Goal: Task Accomplishment & Management: Manage account settings

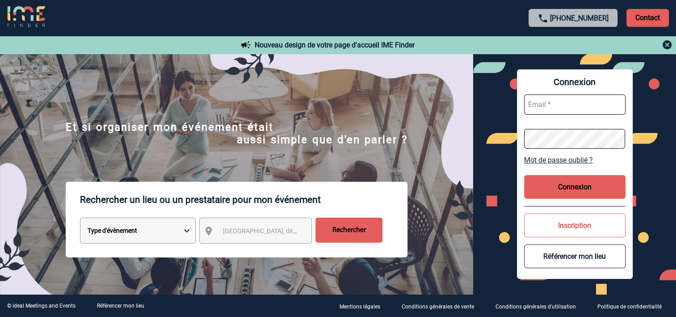
type input "cmercier@ime-groupe.com"
click at [590, 191] on button "Connexion" at bounding box center [574, 187] width 101 height 24
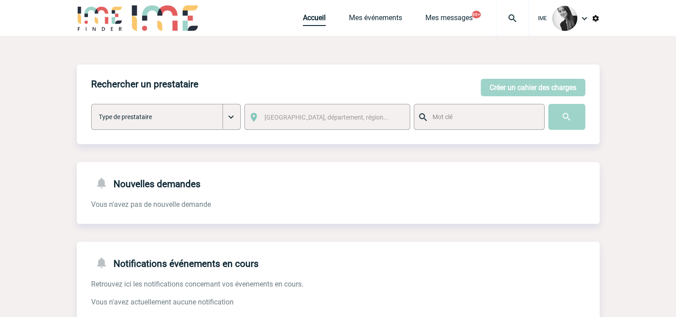
click at [303, 22] on link "Accueil" at bounding box center [314, 19] width 23 height 13
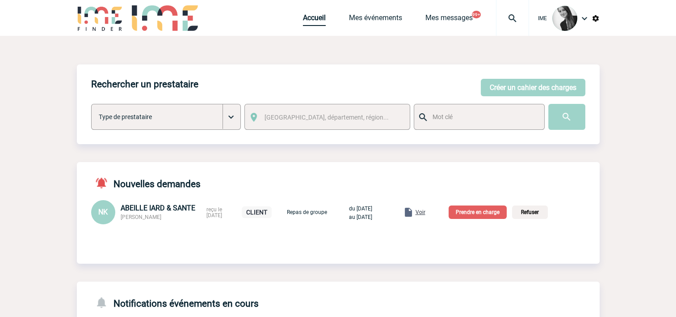
click at [313, 21] on link "Accueil" at bounding box center [314, 19] width 23 height 13
click at [308, 17] on link "Accueil" at bounding box center [314, 19] width 23 height 13
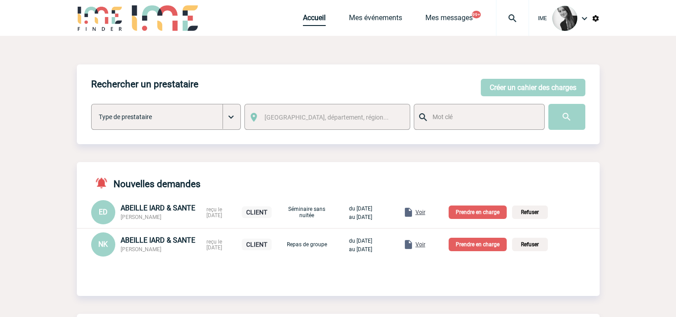
click at [317, 23] on link "Accueil" at bounding box center [314, 19] width 23 height 13
click at [308, 20] on link "Accueil" at bounding box center [314, 19] width 23 height 13
click at [385, 19] on link "Mes événements" at bounding box center [375, 19] width 53 height 13
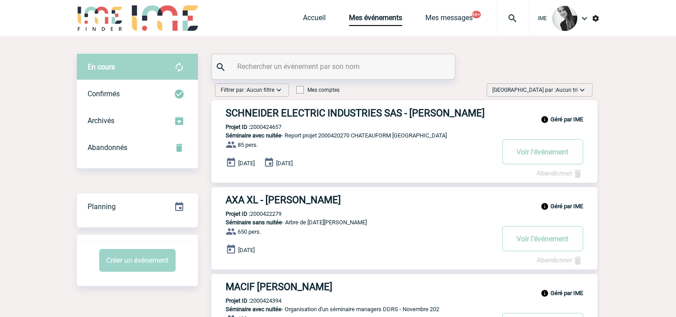
click at [573, 91] on span "Aucun tri" at bounding box center [567, 90] width 22 height 6
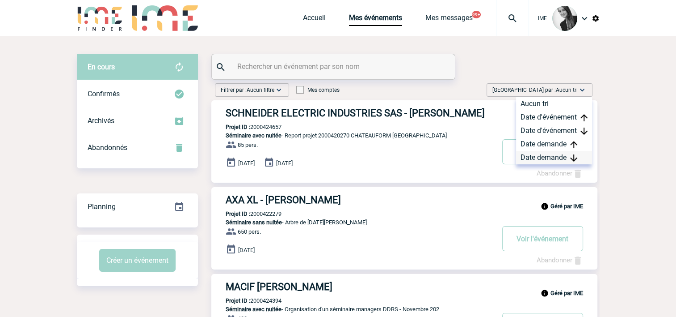
click at [560, 155] on div "Date demande" at bounding box center [554, 157] width 76 height 13
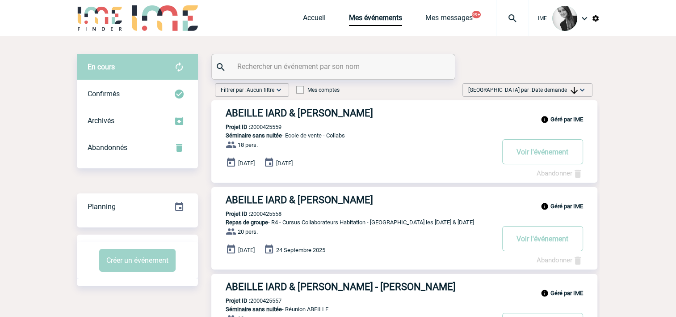
drag, startPoint x: 543, startPoint y: 88, endPoint x: 549, endPoint y: 154, distance: 66.5
click at [544, 88] on span "Date demande" at bounding box center [555, 90] width 46 height 6
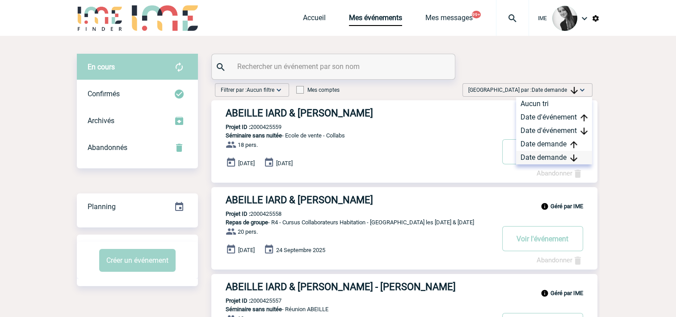
drag, startPoint x: 541, startPoint y: 157, endPoint x: 550, endPoint y: 154, distance: 9.5
click at [541, 157] on div "Date demande" at bounding box center [554, 157] width 76 height 13
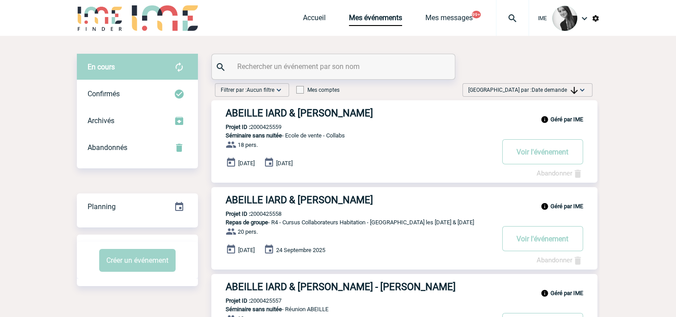
click at [563, 89] on span "Date demande" at bounding box center [555, 90] width 46 height 6
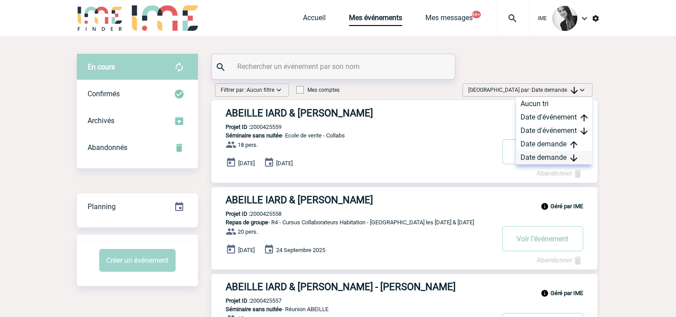
click at [549, 161] on div "Date demande" at bounding box center [554, 157] width 76 height 13
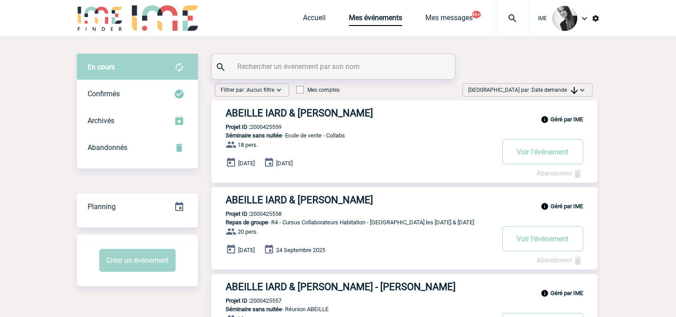
click at [554, 84] on div "Trier par : Date demande Aucun tri Date d'événement Date d'événement Date deman…" at bounding box center [528, 89] width 130 height 13
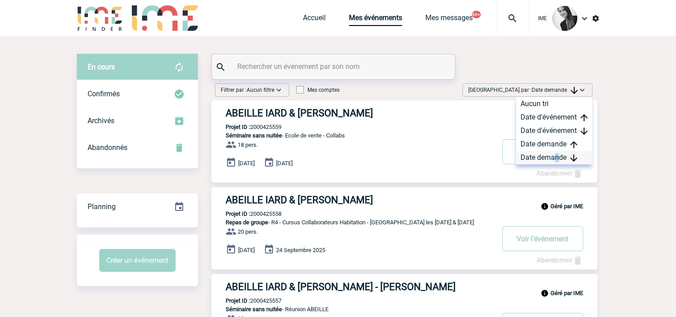
click at [557, 156] on div "Date demande" at bounding box center [554, 157] width 76 height 13
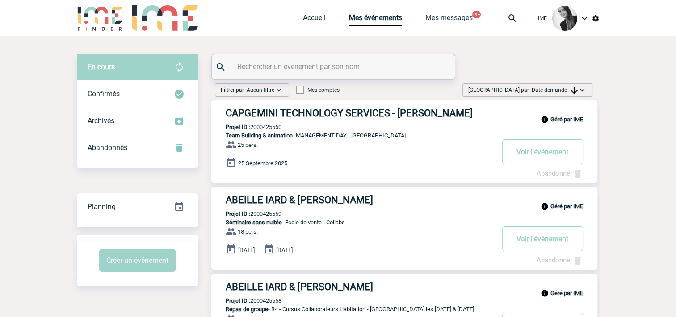
click at [572, 85] on span "Trier par : Date demande" at bounding box center [524, 89] width 110 height 9
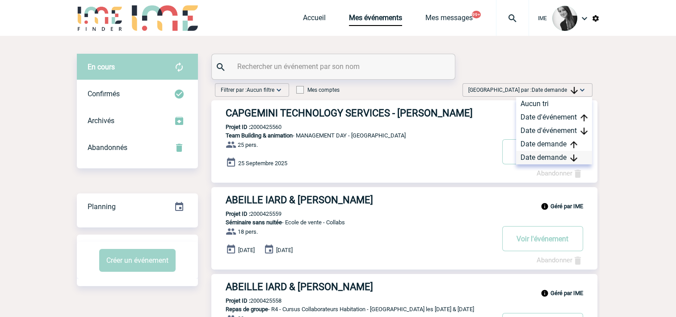
click at [544, 157] on div "Date demande" at bounding box center [554, 157] width 76 height 13
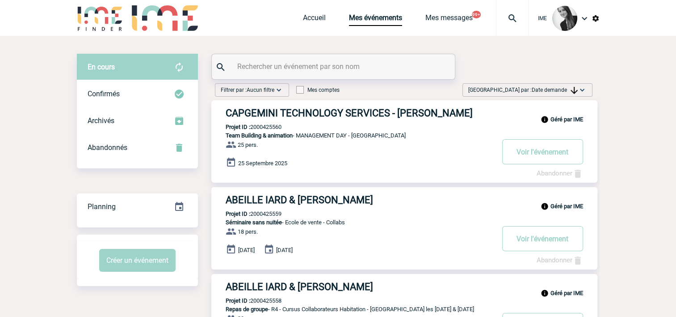
drag, startPoint x: 572, startPoint y: 93, endPoint x: 569, endPoint y: 101, distance: 8.9
click at [571, 93] on img at bounding box center [574, 90] width 7 height 7
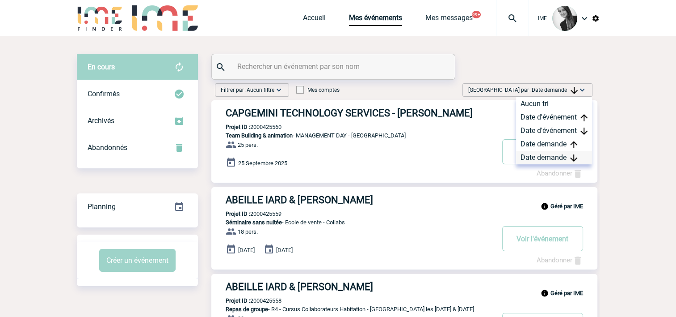
click at [547, 156] on div "Date demande" at bounding box center [554, 157] width 76 height 13
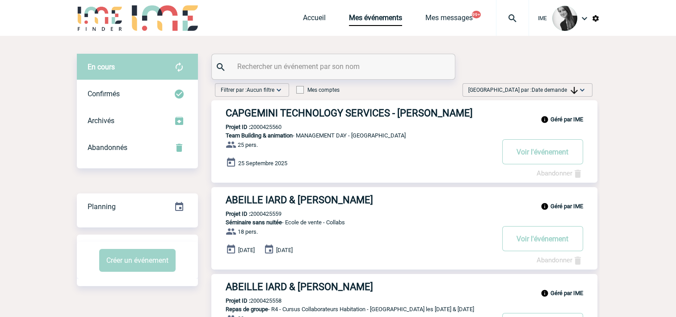
click at [542, 88] on span "Date demande" at bounding box center [555, 90] width 46 height 6
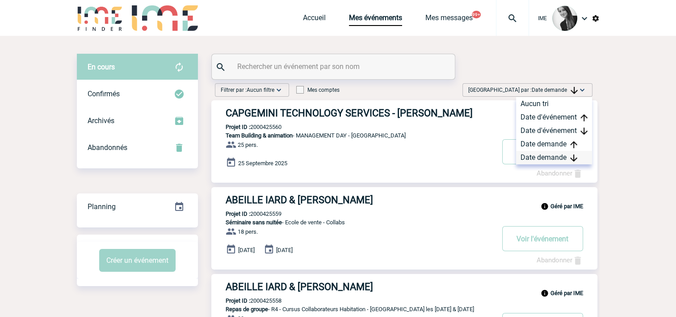
click at [550, 159] on div "Date demande" at bounding box center [554, 157] width 76 height 13
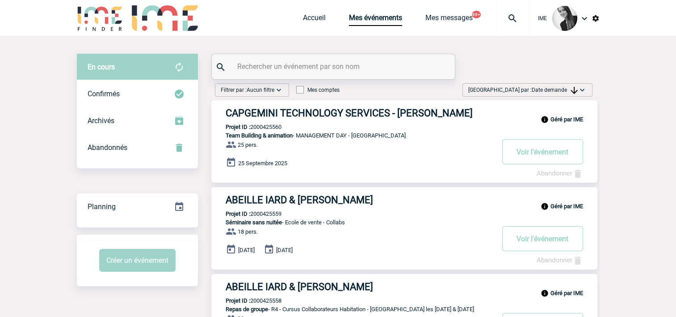
click at [582, 89] on img at bounding box center [582, 89] width 9 height 9
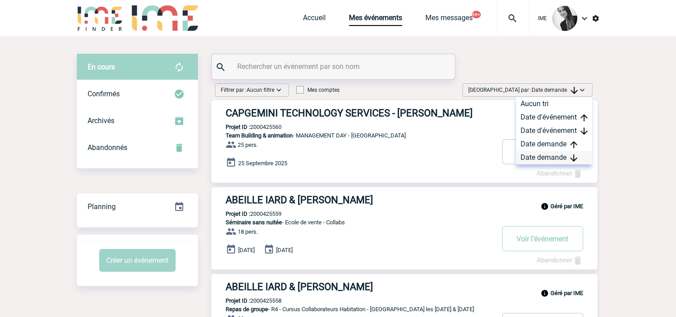
click at [558, 156] on div "Date demande" at bounding box center [554, 157] width 76 height 13
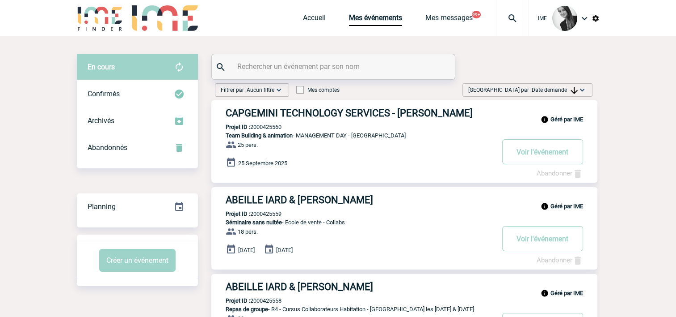
click at [562, 88] on span "Date demande" at bounding box center [555, 90] width 46 height 6
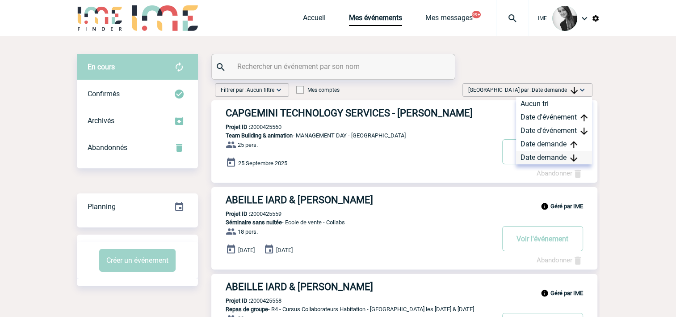
click at [543, 158] on div "Date demande" at bounding box center [554, 157] width 76 height 13
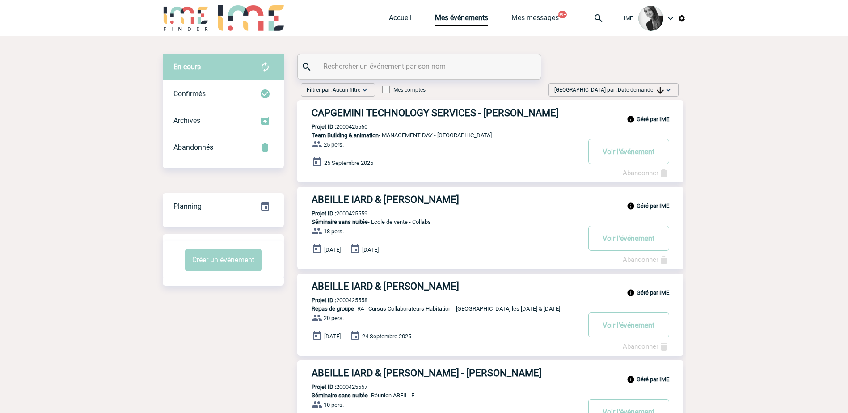
click at [644, 89] on span "Date demande" at bounding box center [641, 90] width 46 height 6
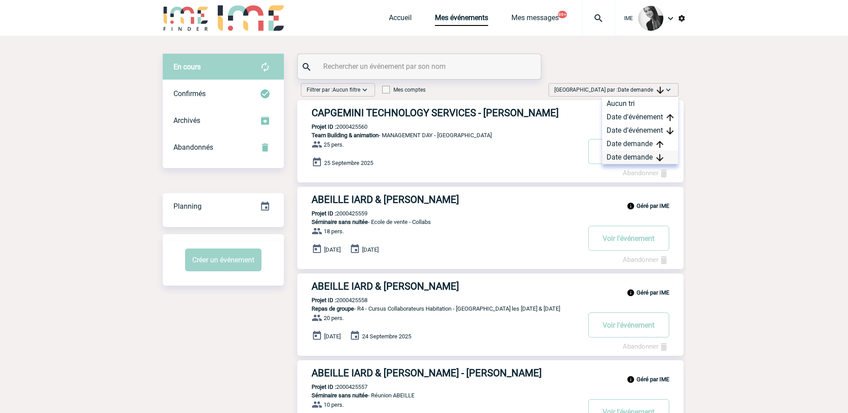
click at [620, 155] on div "Date demande" at bounding box center [640, 157] width 76 height 13
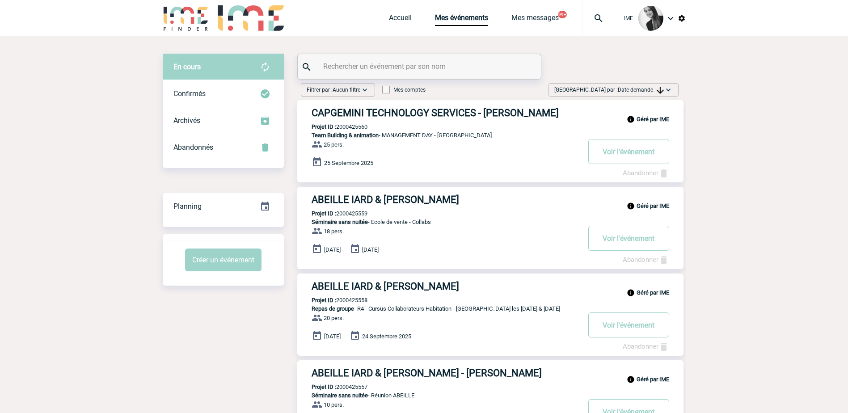
click at [664, 93] on img at bounding box center [668, 89] width 9 height 9
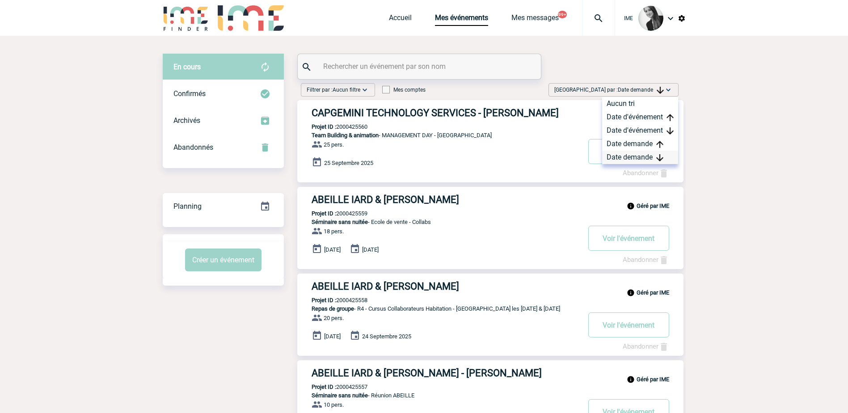
click at [629, 159] on div "Date demande" at bounding box center [640, 157] width 76 height 13
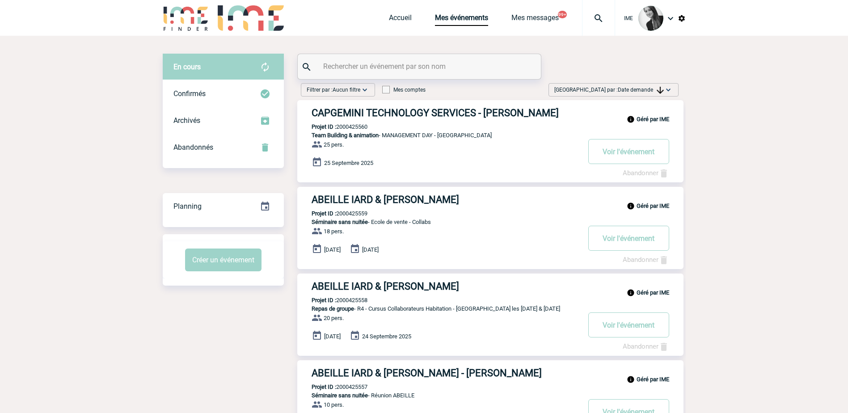
click at [642, 91] on span "Date demande" at bounding box center [641, 90] width 46 height 6
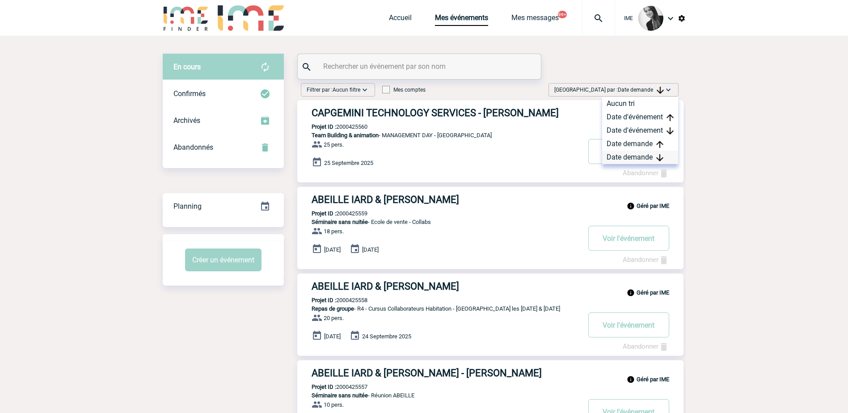
click at [653, 152] on div "Date demande" at bounding box center [640, 157] width 76 height 13
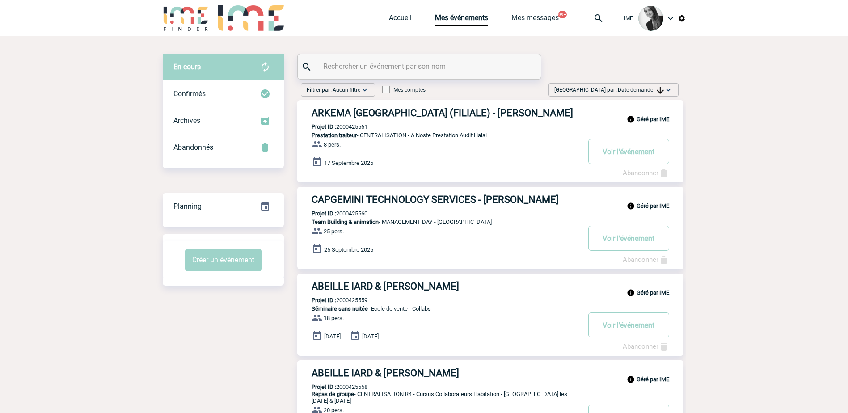
drag, startPoint x: 734, startPoint y: 134, endPoint x: 754, endPoint y: 100, distance: 39.5
drag, startPoint x: 632, startPoint y: 93, endPoint x: 636, endPoint y: 101, distance: 9.8
click at [633, 92] on span "Date demande" at bounding box center [641, 90] width 46 height 6
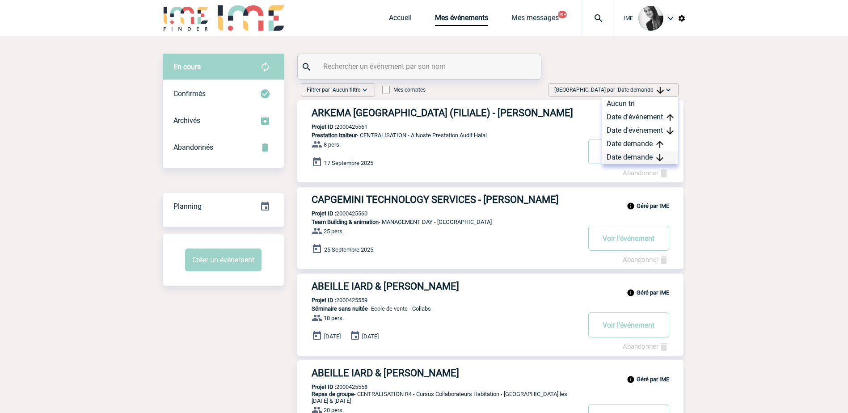
click at [634, 160] on div "Date demande" at bounding box center [640, 157] width 76 height 13
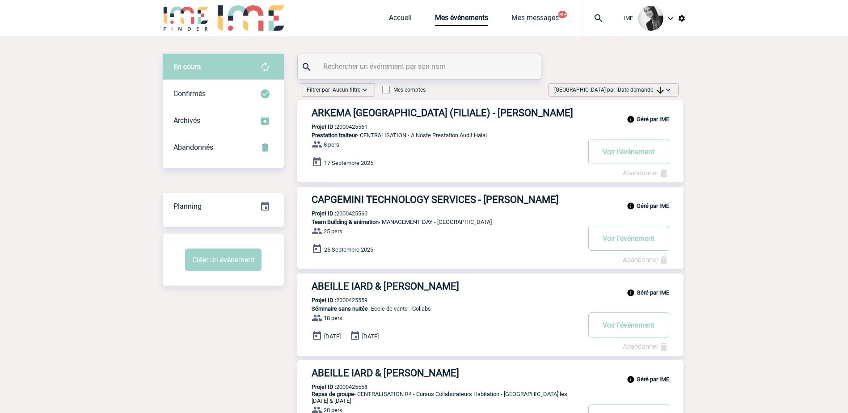
drag, startPoint x: 53, startPoint y: 159, endPoint x: 89, endPoint y: 218, distance: 69.2
drag, startPoint x: 131, startPoint y: 192, endPoint x: 140, endPoint y: 192, distance: 9.4
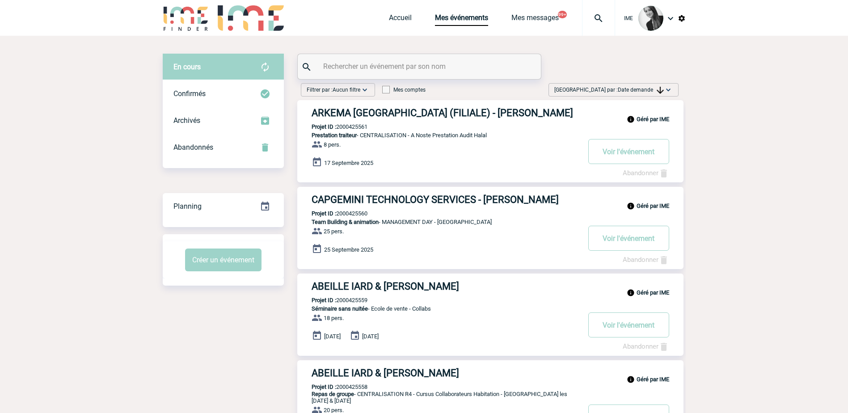
drag, startPoint x: 792, startPoint y: 160, endPoint x: 492, endPoint y: 246, distance: 311.7
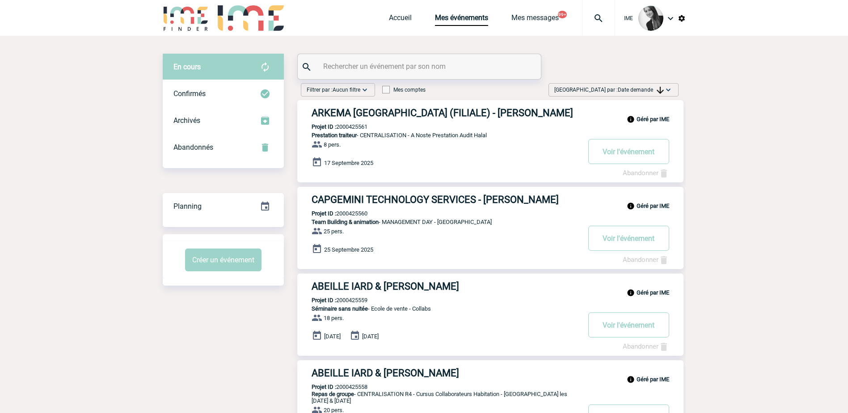
drag, startPoint x: 121, startPoint y: 187, endPoint x: 146, endPoint y: 246, distance: 63.5
drag, startPoint x: 640, startPoint y: 90, endPoint x: 649, endPoint y: 178, distance: 88.5
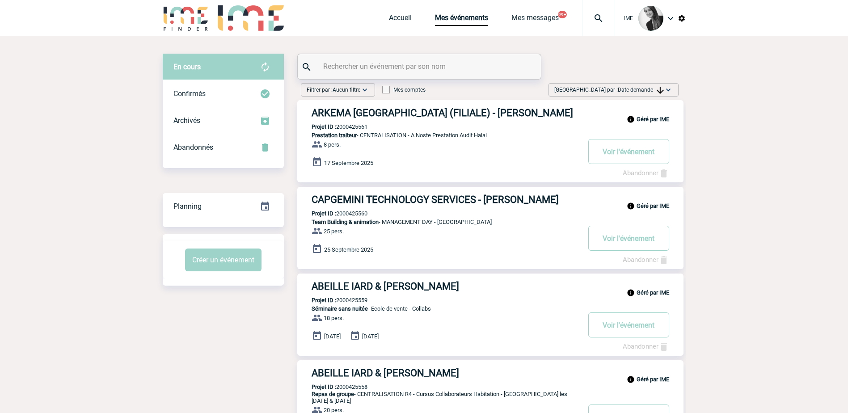
click at [640, 90] on span "Date demande" at bounding box center [641, 90] width 46 height 6
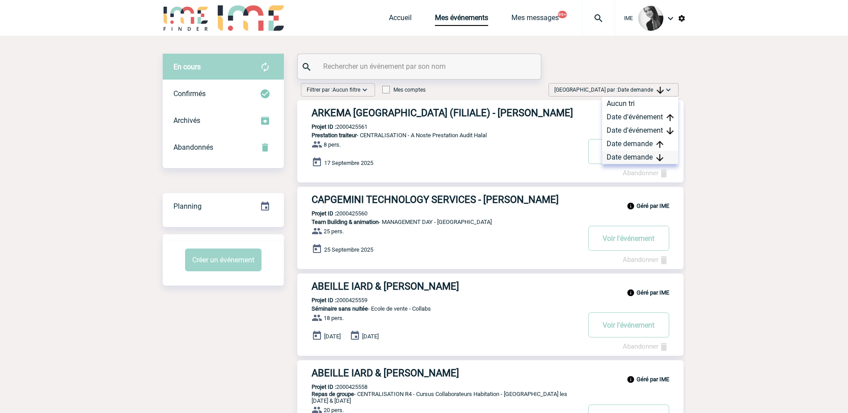
click at [630, 156] on div "Date demande" at bounding box center [640, 157] width 76 height 13
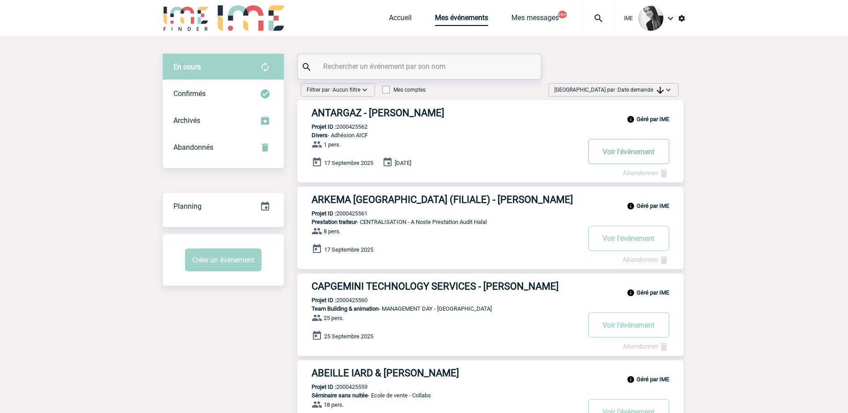
click at [615, 152] on button "Voir l'événement" at bounding box center [628, 151] width 81 height 25
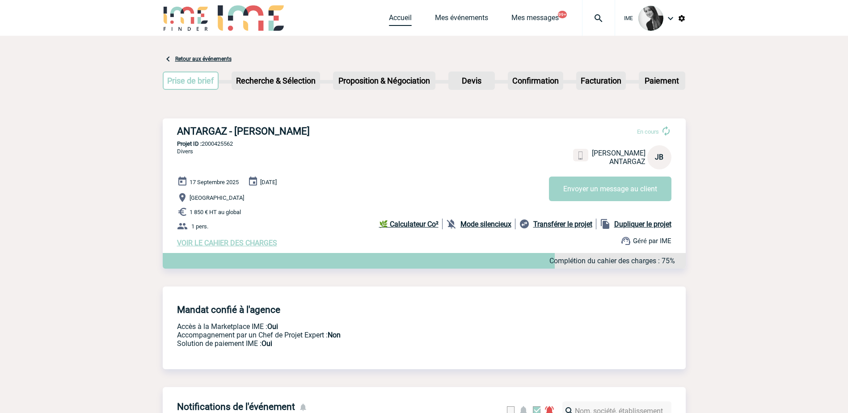
click at [399, 22] on link "Accueil" at bounding box center [400, 19] width 23 height 13
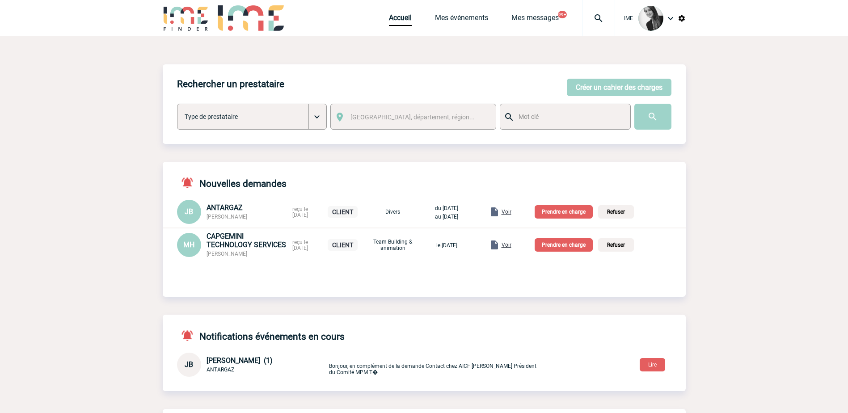
click at [511, 210] on span "Voir" at bounding box center [507, 212] width 10 height 6
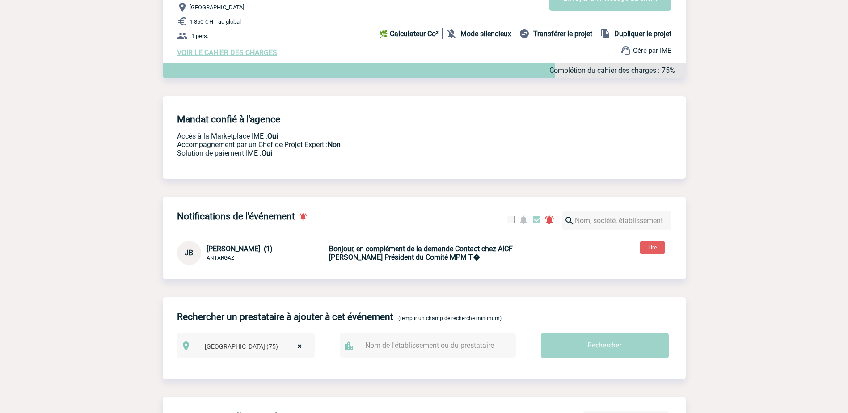
scroll to position [224, 0]
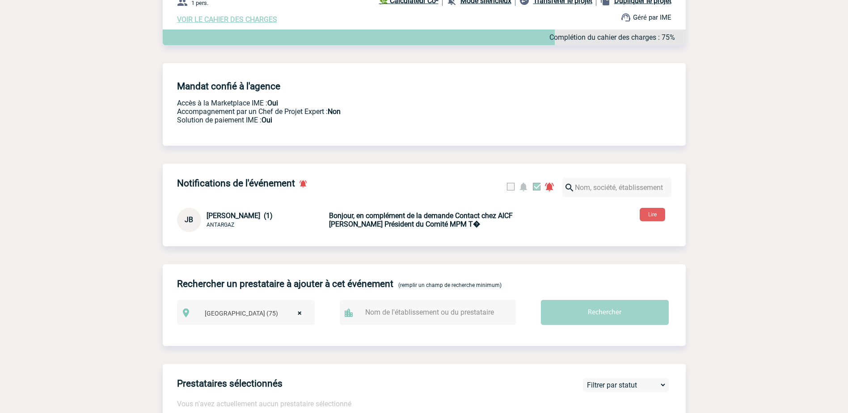
click at [110, 320] on body "IME Accueil Mes événements" at bounding box center [424, 363] width 848 height 1174
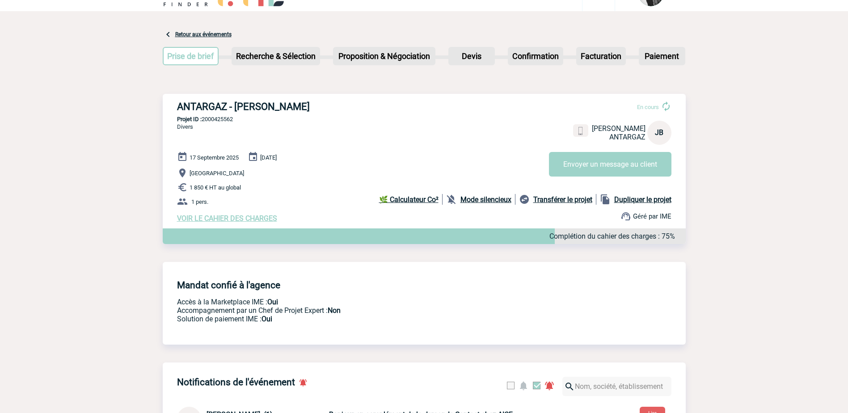
scroll to position [45, 0]
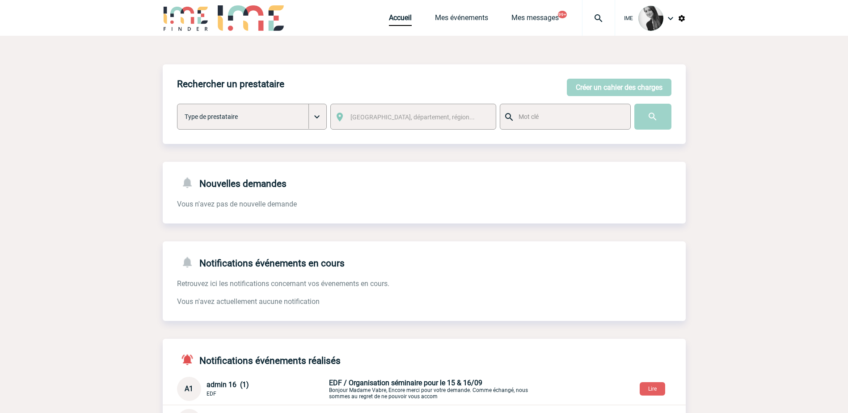
click at [462, 26] on div "Accueil Mes événements Mes messages 99+ Projet, client Projet, client" at bounding box center [502, 18] width 226 height 36
drag, startPoint x: 121, startPoint y: 155, endPoint x: 143, endPoint y: 289, distance: 136.4
click at [123, 157] on body "IME Accueil Mes événements" at bounding box center [424, 275] width 848 height 550
click at [448, 21] on link "Mes événements" at bounding box center [461, 19] width 53 height 13
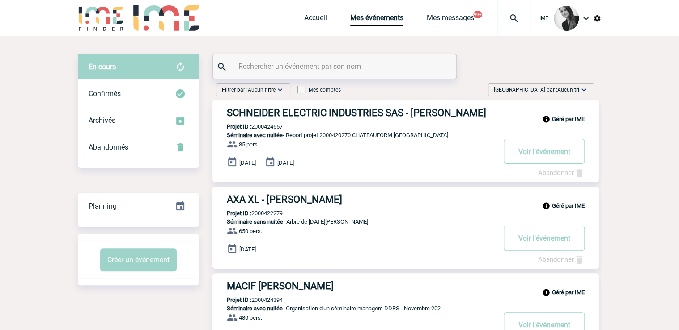
click at [564, 88] on span "Aucun tri" at bounding box center [568, 90] width 22 height 6
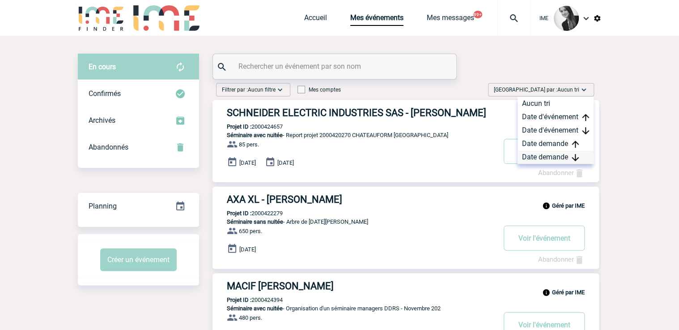
click at [539, 154] on div "Date demande" at bounding box center [555, 157] width 76 height 13
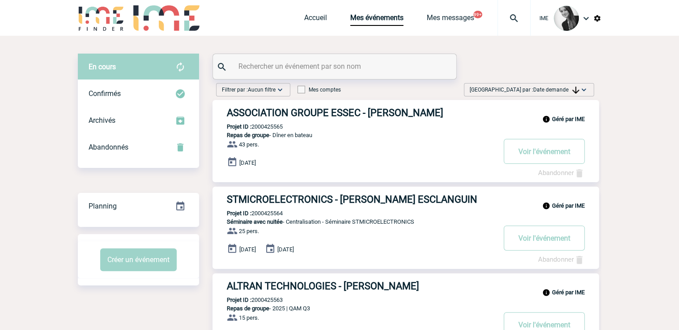
drag, startPoint x: 565, startPoint y: 88, endPoint x: 556, endPoint y: 123, distance: 36.0
click at [565, 88] on span "Date demande" at bounding box center [556, 90] width 46 height 6
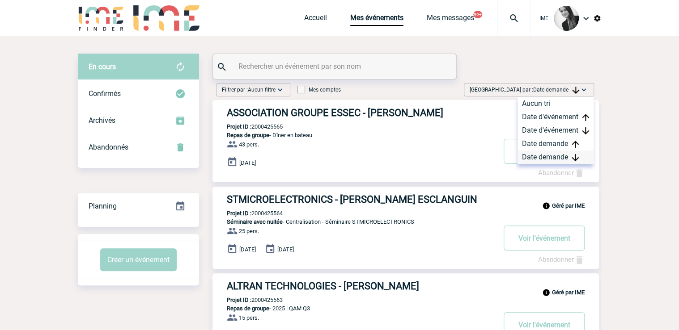
click at [534, 159] on div "Date demande" at bounding box center [555, 157] width 76 height 13
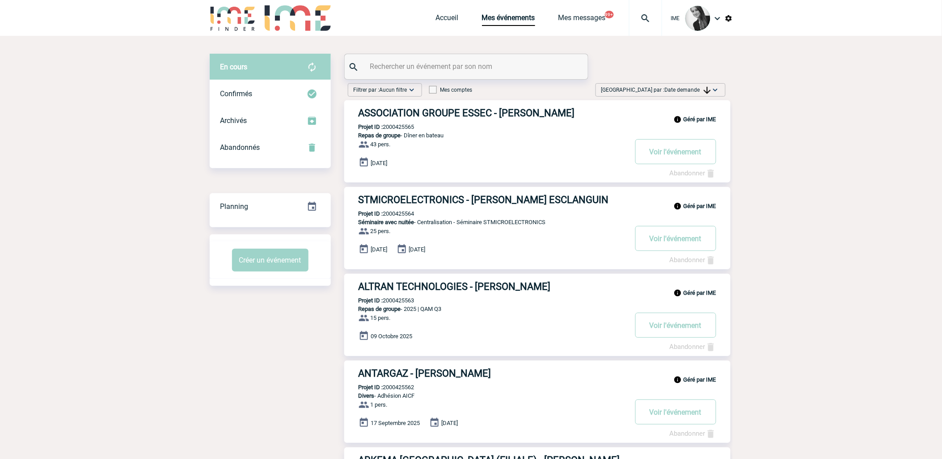
click at [684, 91] on span "Date demande" at bounding box center [688, 90] width 46 height 6
click at [684, 157] on img at bounding box center [706, 157] width 7 height 7
click at [684, 88] on span "Date demande" at bounding box center [688, 90] width 46 height 6
click at [677, 155] on div "Date demande" at bounding box center [687, 157] width 76 height 13
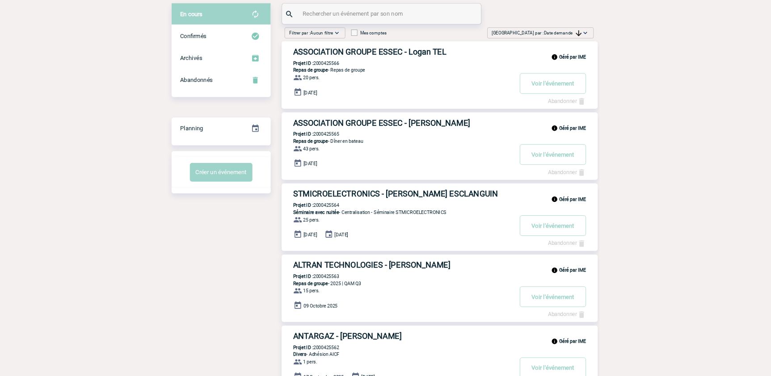
scroll to position [49, 0]
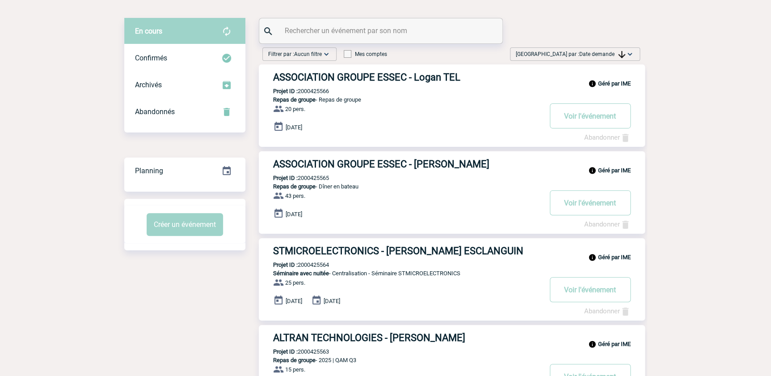
scroll to position [40, 0]
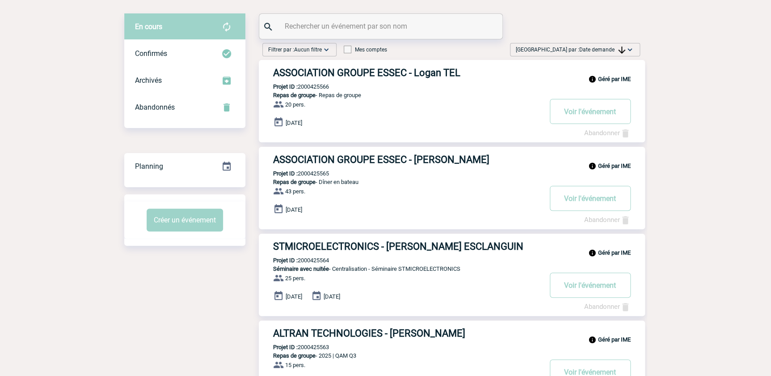
drag, startPoint x: 604, startPoint y: 49, endPoint x: 607, endPoint y: 54, distance: 5.8
click at [604, 49] on span "Date demande" at bounding box center [602, 49] width 46 height 6
click at [597, 117] on div "Date demande" at bounding box center [602, 116] width 76 height 13
click at [611, 49] on span "Date demande" at bounding box center [602, 49] width 46 height 6
drag, startPoint x: 599, startPoint y: 117, endPoint x: 595, endPoint y: 120, distance: 5.5
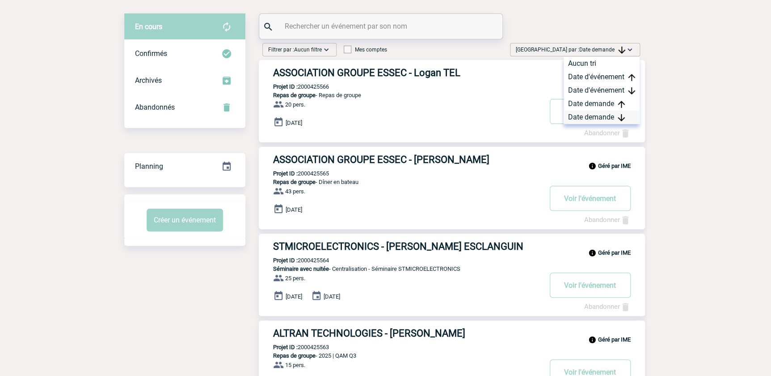
click at [599, 118] on div "Date demande" at bounding box center [602, 116] width 76 height 13
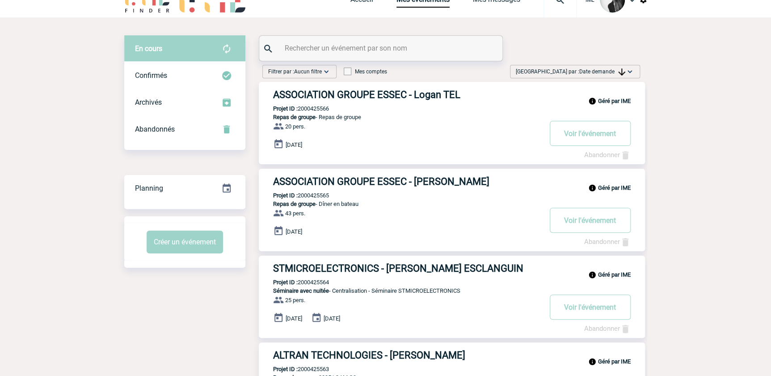
scroll to position [0, 0]
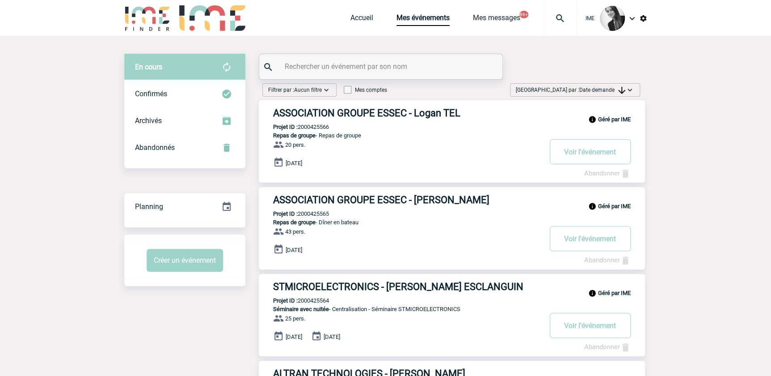
click at [604, 88] on span "Date demande" at bounding box center [602, 90] width 46 height 6
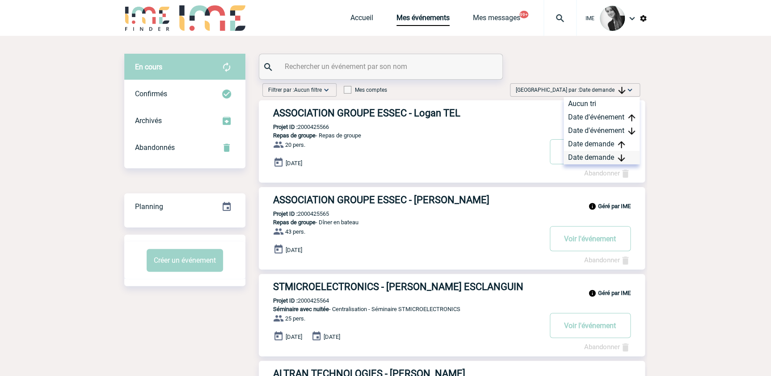
click at [603, 160] on div "Date demande" at bounding box center [602, 157] width 76 height 13
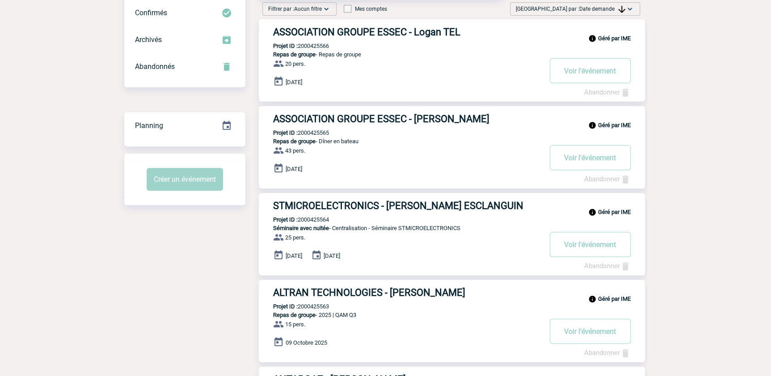
scroll to position [40, 0]
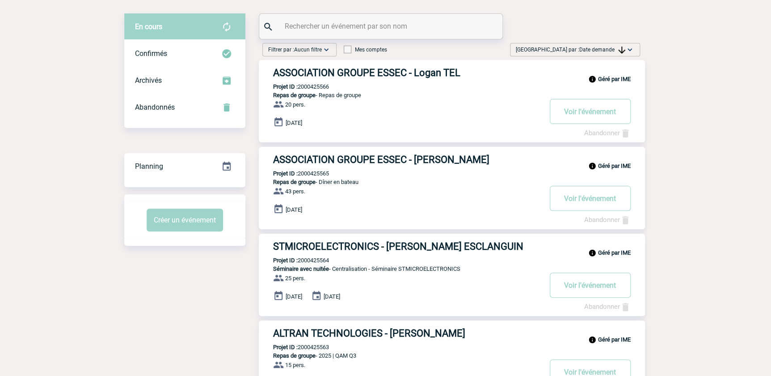
drag, startPoint x: 623, startPoint y: 49, endPoint x: 629, endPoint y: 68, distance: 20.1
click at [623, 49] on img at bounding box center [621, 49] width 7 height 7
click at [610, 121] on div "Date demande" at bounding box center [602, 116] width 76 height 13
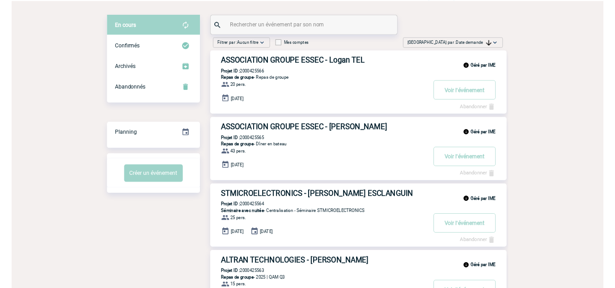
scroll to position [0, 0]
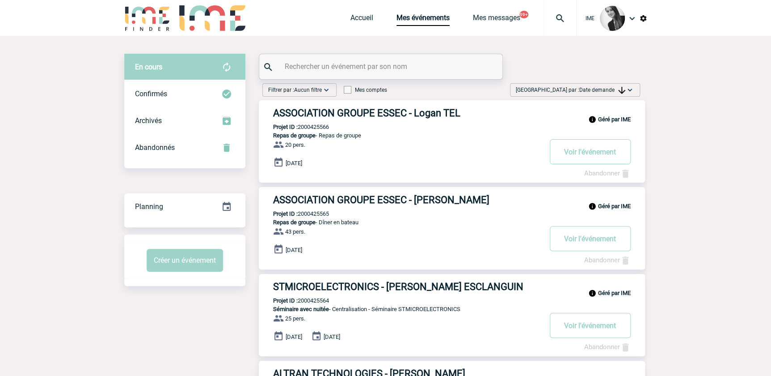
click at [621, 88] on img at bounding box center [621, 90] width 7 height 7
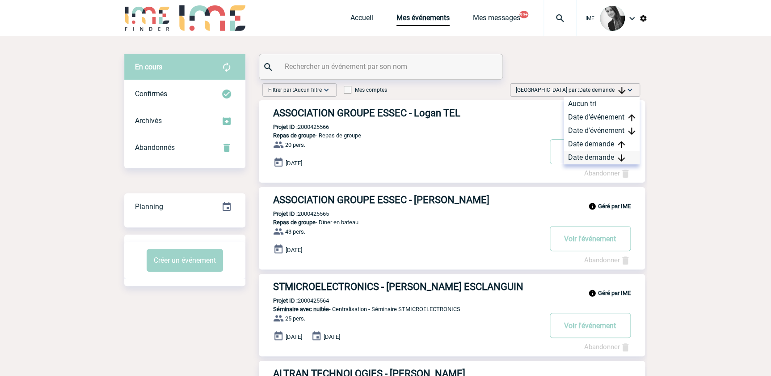
click at [590, 162] on div "Date demande" at bounding box center [602, 157] width 76 height 13
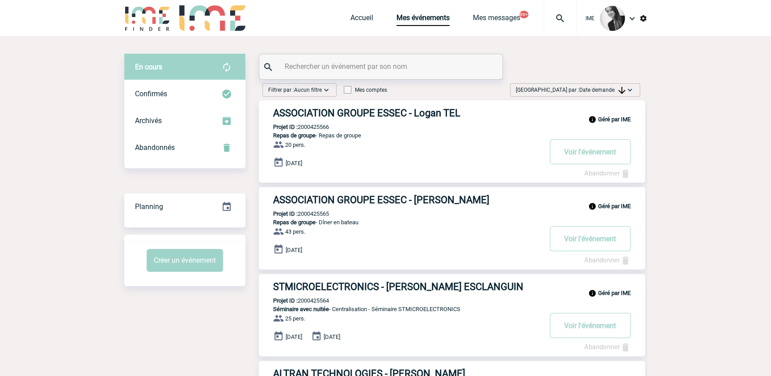
drag, startPoint x: 604, startPoint y: 91, endPoint x: 604, endPoint y: 96, distance: 5.4
click at [604, 91] on span "Date demande" at bounding box center [602, 90] width 46 height 6
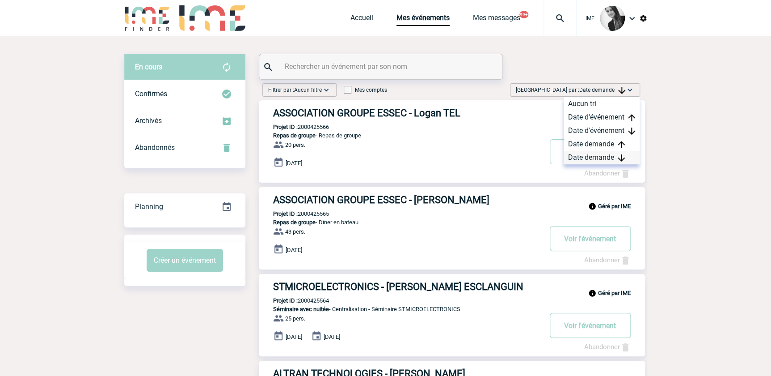
click at [594, 159] on div "Date demande" at bounding box center [602, 157] width 76 height 13
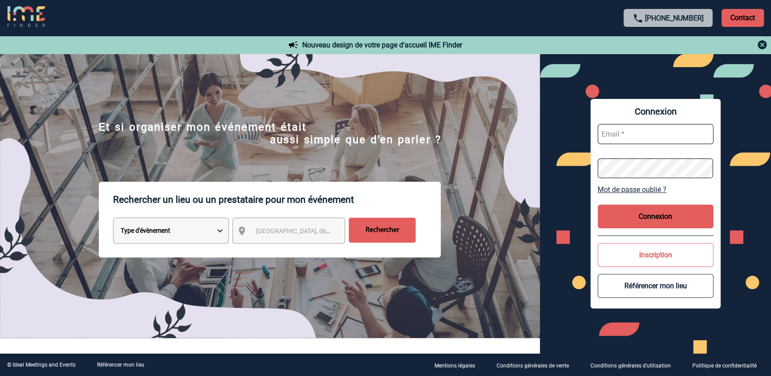
type input "cmercier@ime-groupe.com"
click at [651, 216] on button "Connexion" at bounding box center [656, 216] width 116 height 24
